Goal: Transaction & Acquisition: Book appointment/travel/reservation

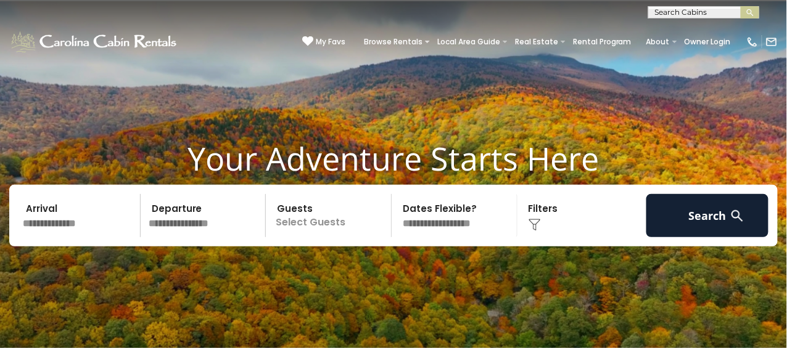
click at [538, 219] on img at bounding box center [534, 225] width 12 height 12
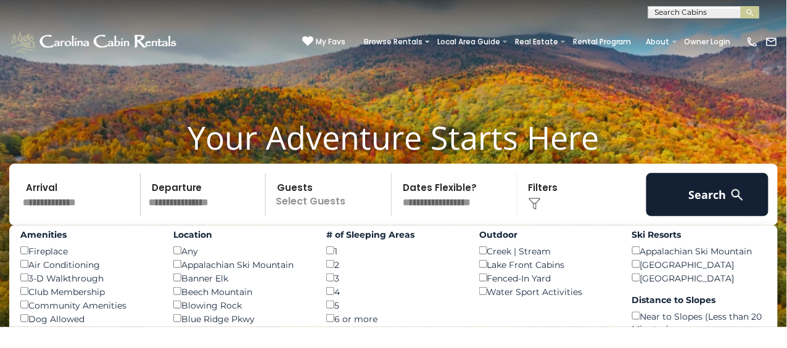
scroll to position [22, 0]
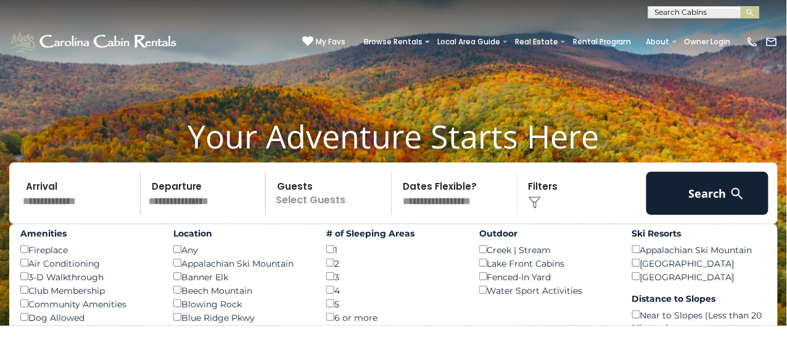
click at [83, 194] on input "text" at bounding box center [79, 193] width 122 height 43
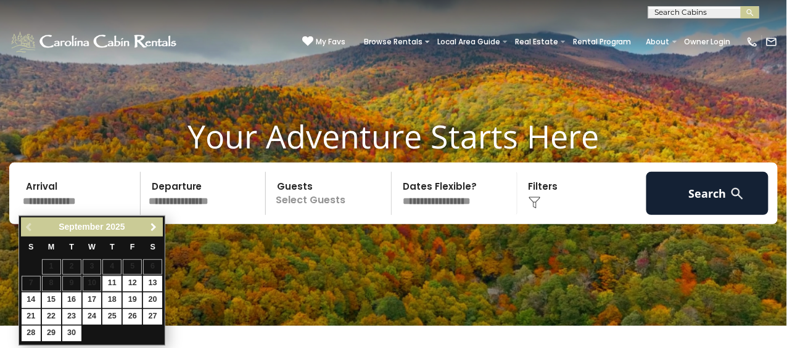
click at [152, 226] on span "Next" at bounding box center [154, 228] width 10 height 10
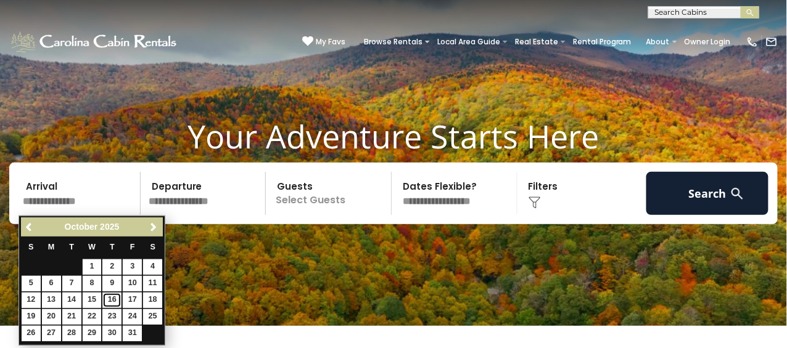
click at [112, 297] on link "16" at bounding box center [111, 300] width 19 height 15
type input "********"
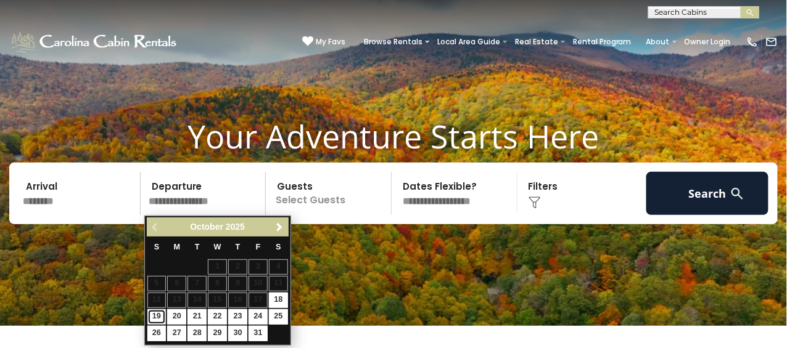
click at [159, 311] on link "19" at bounding box center [156, 317] width 19 height 15
type input "********"
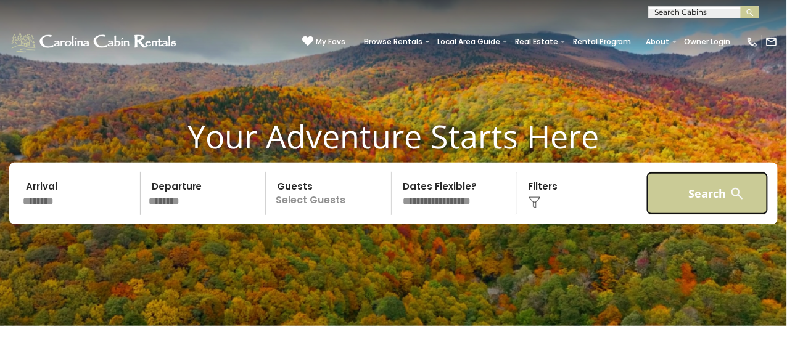
click at [713, 201] on button "Search" at bounding box center [707, 193] width 122 height 43
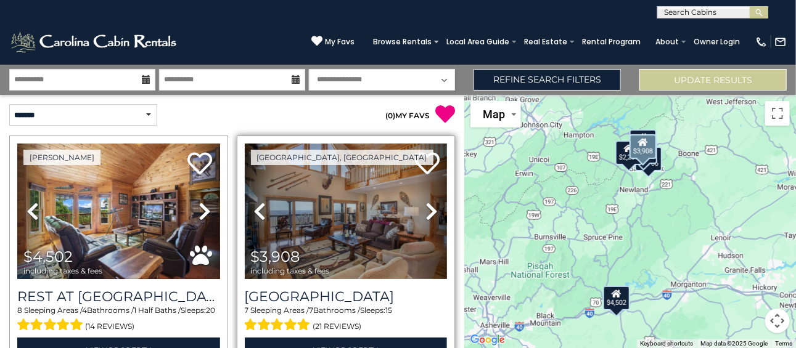
click at [425, 216] on icon at bounding box center [431, 212] width 12 height 20
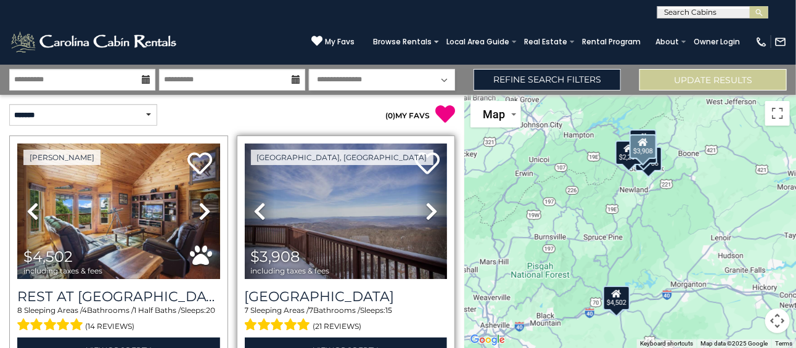
click at [426, 206] on icon at bounding box center [431, 212] width 12 height 20
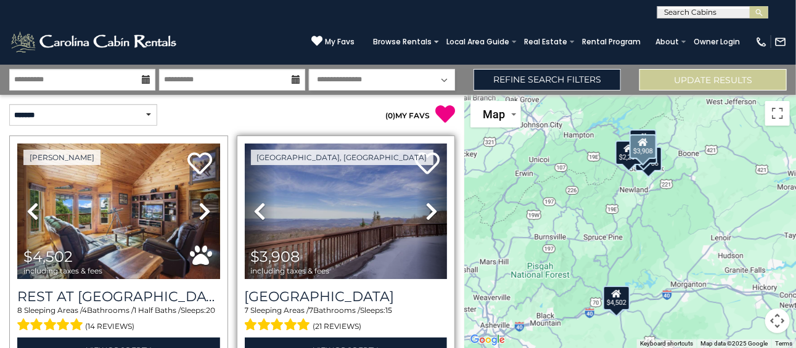
click at [426, 206] on icon at bounding box center [431, 212] width 12 height 20
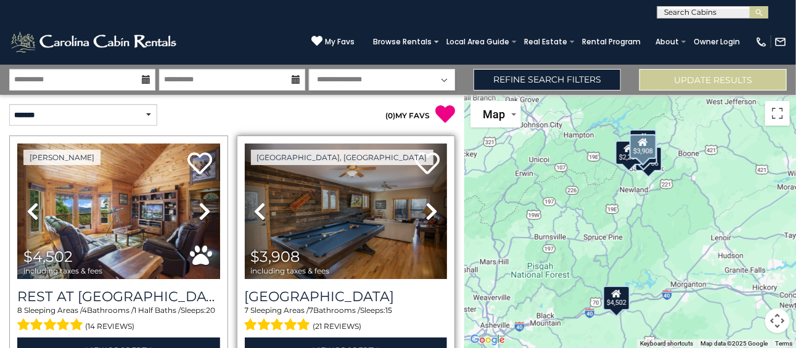
click at [426, 206] on icon at bounding box center [431, 212] width 12 height 20
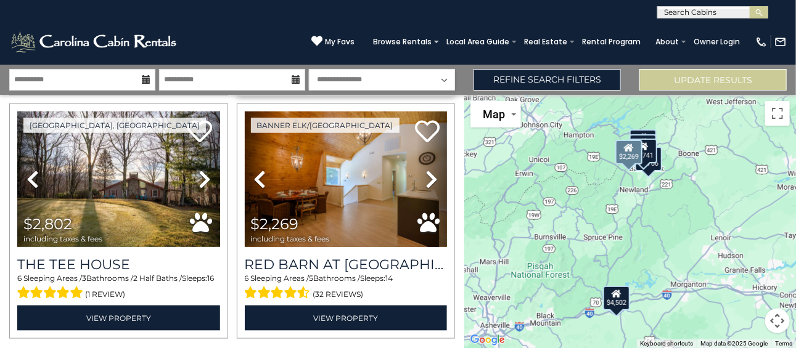
scroll to position [519, 0]
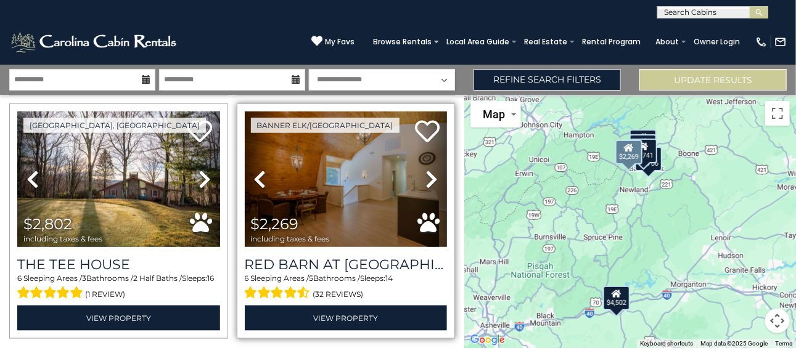
click at [431, 170] on icon at bounding box center [431, 180] width 12 height 20
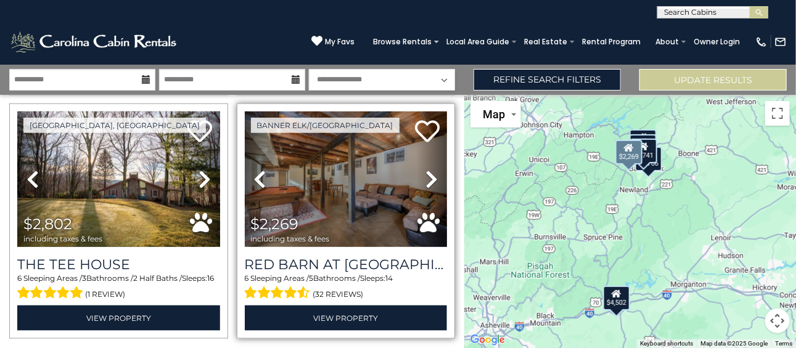
click at [429, 170] on icon at bounding box center [431, 180] width 12 height 20
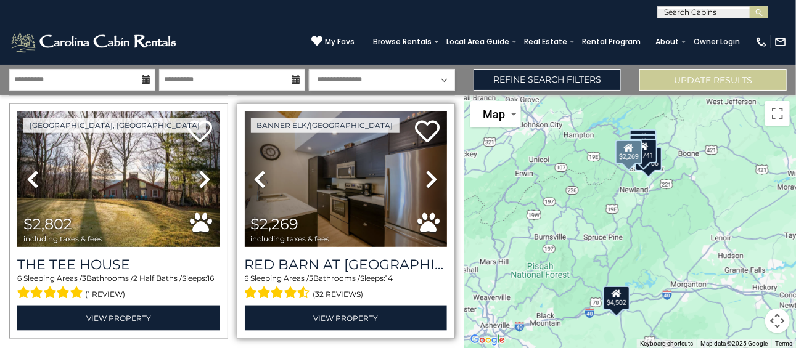
click at [429, 170] on icon at bounding box center [431, 180] width 12 height 20
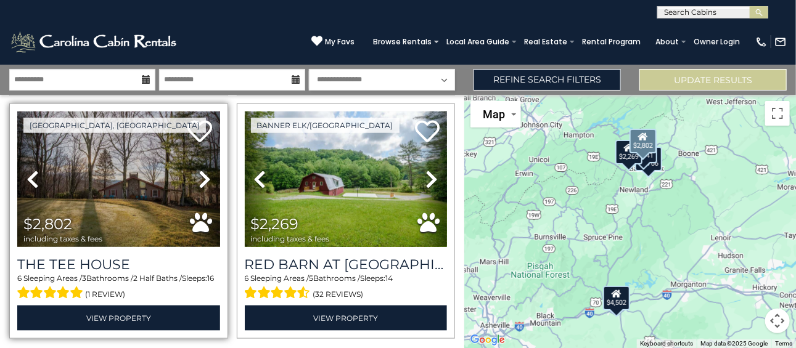
click at [199, 179] on icon at bounding box center [205, 180] width 12 height 20
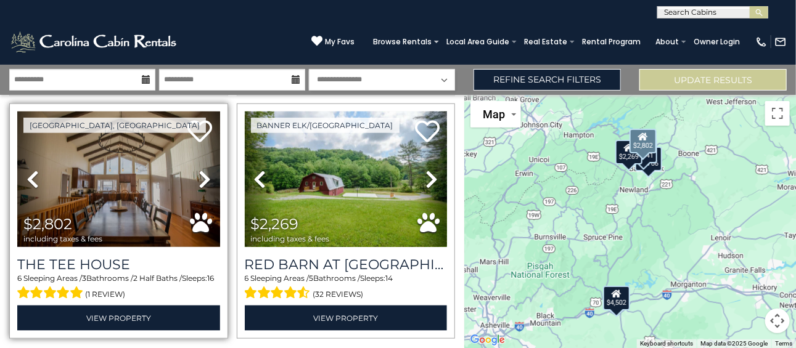
click at [199, 179] on icon at bounding box center [205, 180] width 12 height 20
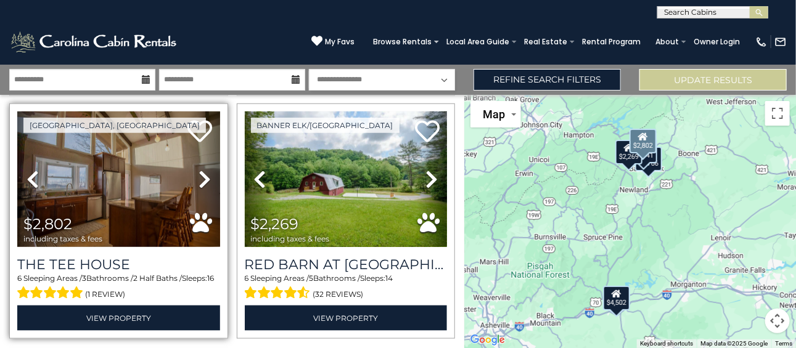
click at [199, 179] on icon at bounding box center [205, 180] width 12 height 20
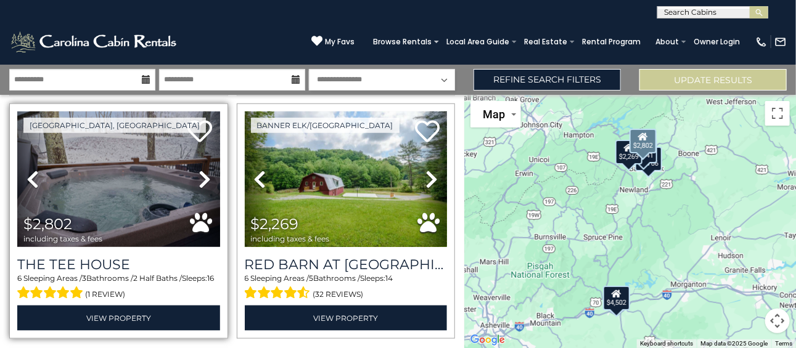
click at [199, 179] on icon at bounding box center [205, 180] width 12 height 20
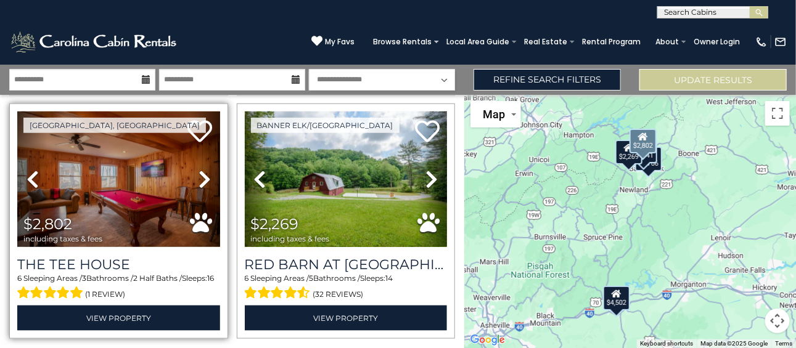
click at [199, 179] on icon at bounding box center [205, 180] width 12 height 20
